Goal: Task Accomplishment & Management: Manage account settings

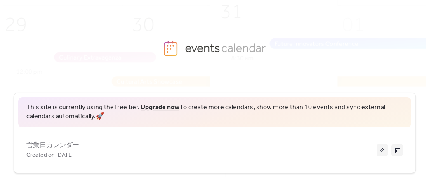
scroll to position [14, 0]
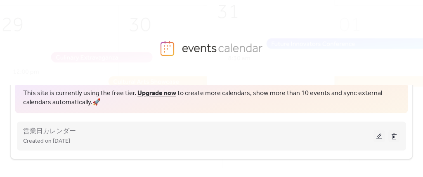
click at [376, 137] on button at bounding box center [379, 136] width 12 height 12
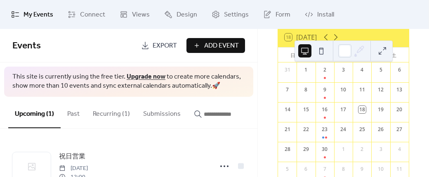
scroll to position [85, 0]
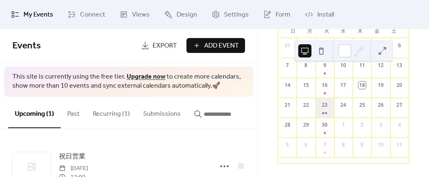
click at [327, 111] on div "23" at bounding box center [325, 107] width 19 height 20
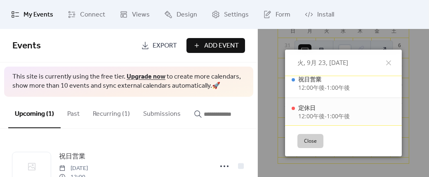
scroll to position [0, 0]
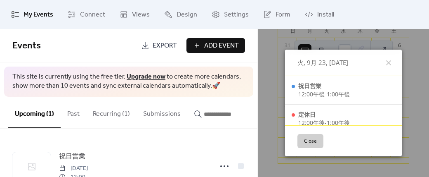
click at [263, 62] on div "火, 9月 23, [DATE] 祝日営業 12:00午後 - 1:00午後 定休日 12:00午後 - 1:00午後 Close" at bounding box center [343, 103] width 171 height 148
click at [267, 47] on div "火, 9月 23, [DATE] 祝日営業 12:00午後 - 1:00午後 定休日 12:00午後 - 1:00午後 Close" at bounding box center [343, 103] width 171 height 148
click at [384, 62] on icon at bounding box center [389, 63] width 10 height 10
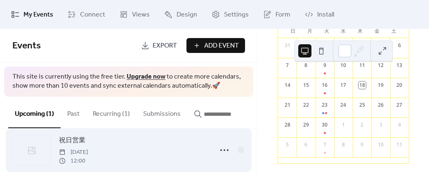
scroll to position [19, 0]
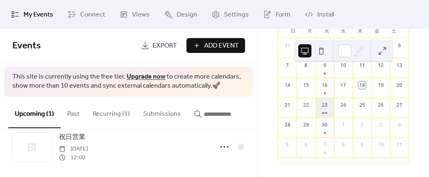
click at [327, 110] on div "23" at bounding box center [325, 107] width 19 height 20
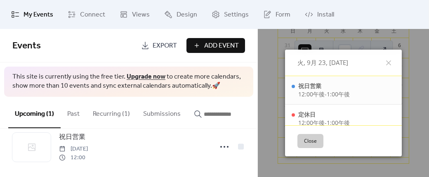
click at [309, 91] on span "12:00午後" at bounding box center [311, 94] width 26 height 8
click at [310, 85] on div "祝日営業" at bounding box center [324, 86] width 52 height 8
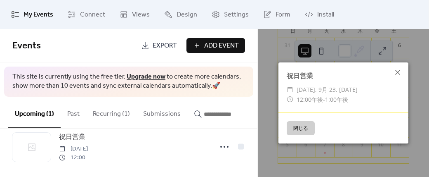
click at [398, 74] on icon at bounding box center [398, 72] width 10 height 10
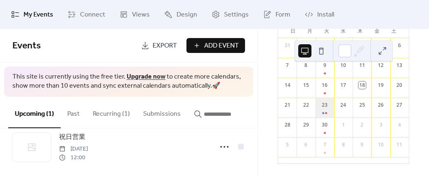
click at [327, 106] on div "23" at bounding box center [325, 107] width 19 height 20
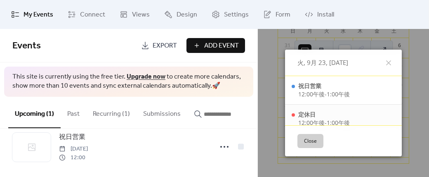
scroll to position [7, 0]
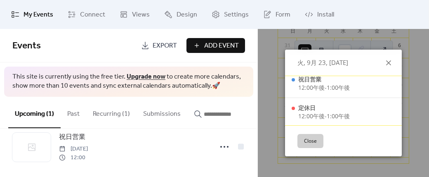
click at [388, 61] on icon at bounding box center [388, 62] width 5 height 5
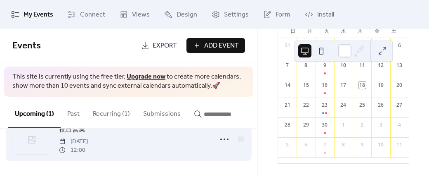
scroll to position [0, 0]
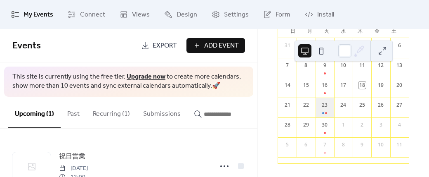
click at [328, 108] on div "23" at bounding box center [325, 107] width 19 height 20
